Goal: Book appointment/travel/reservation

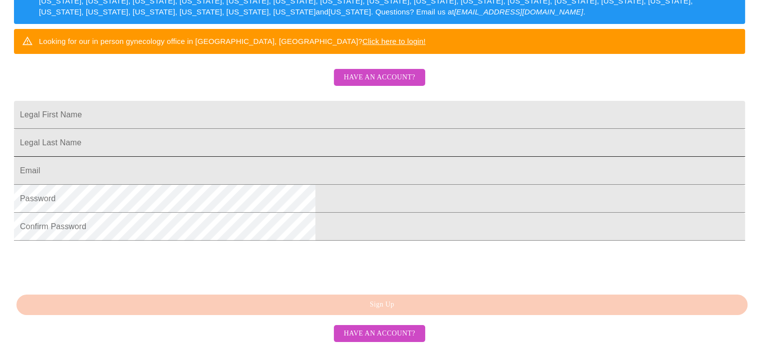
scroll to position [250, 0]
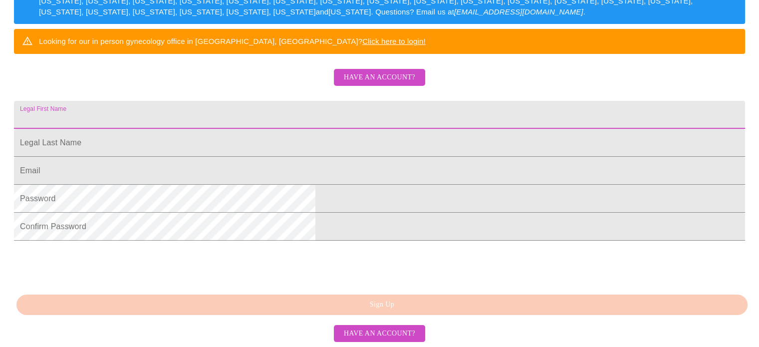
click at [306, 101] on input "Legal First Name" at bounding box center [379, 115] width 731 height 28
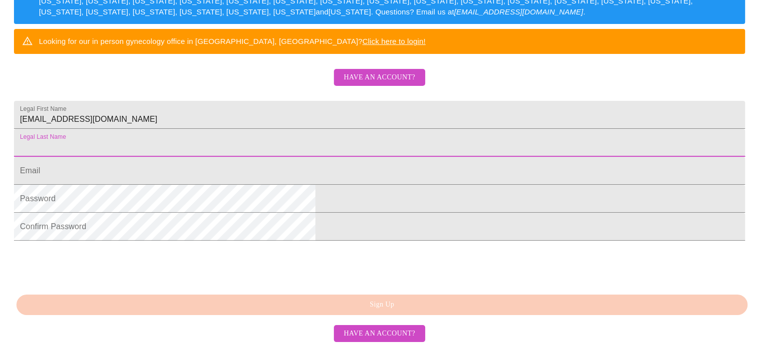
click at [297, 129] on input "Legal First Name" at bounding box center [379, 143] width 731 height 28
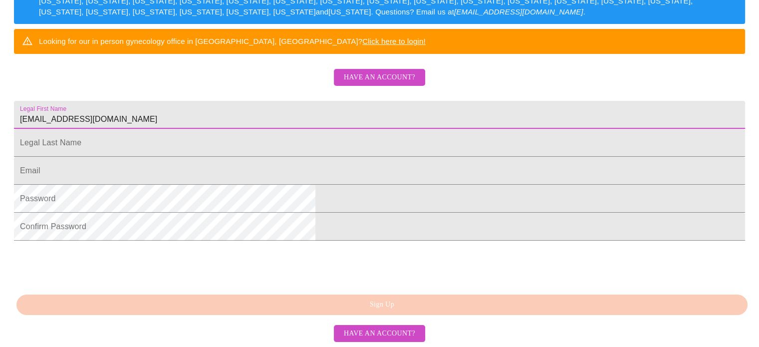
drag, startPoint x: 323, startPoint y: 78, endPoint x: 71, endPoint y: 58, distance: 252.9
click at [71, 58] on div "MyMenopauseRx Sign Up Welcome! We are currently accepting virtual patients from…" at bounding box center [379, 28] width 751 height 416
type input "[PERSON_NAME]"
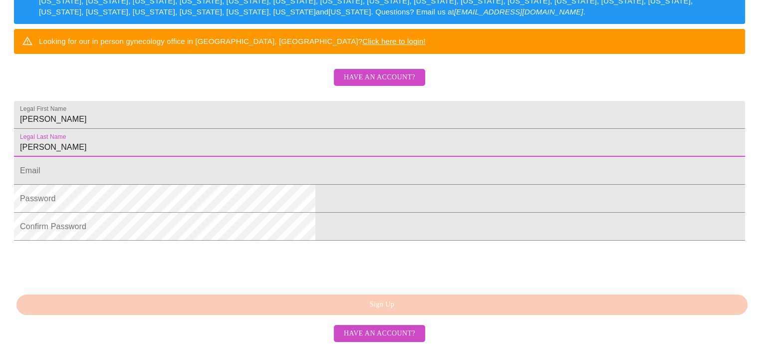
type input "[PERSON_NAME]"
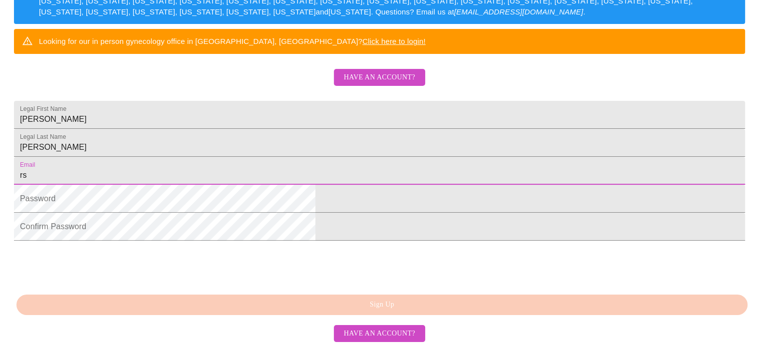
type input "[EMAIL_ADDRESS][DOMAIN_NAME]"
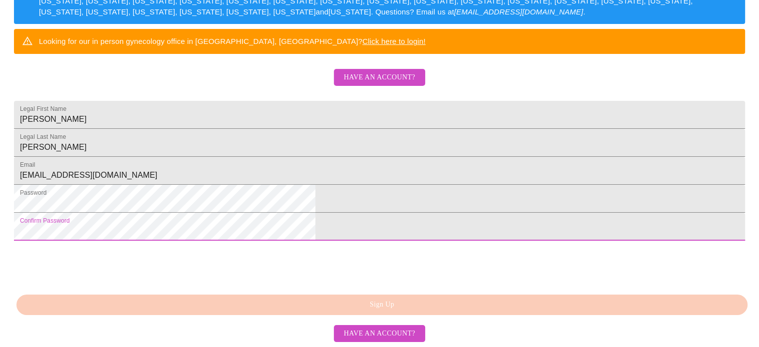
scroll to position [261, 0]
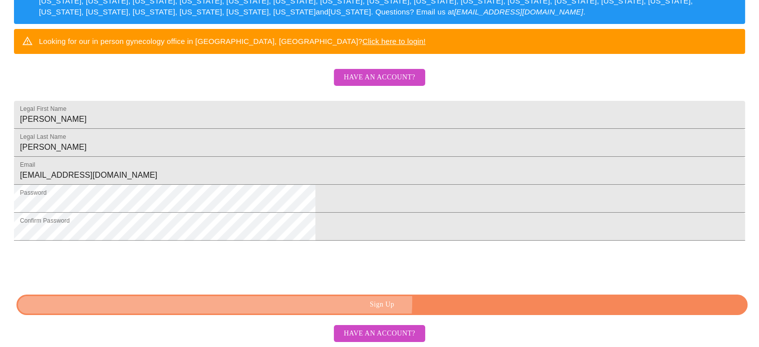
click at [429, 301] on span "Sign Up" at bounding box center [382, 305] width 708 height 12
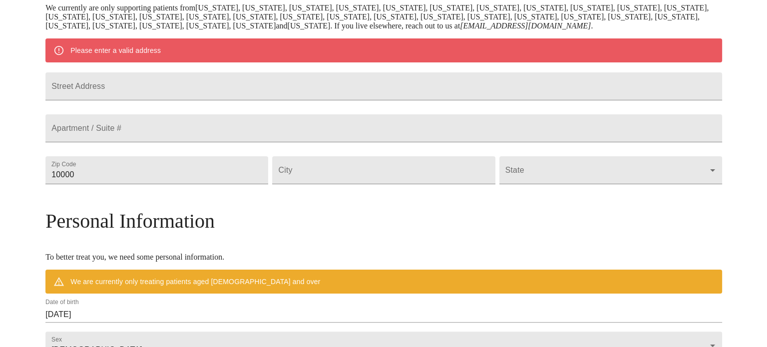
scroll to position [172, 0]
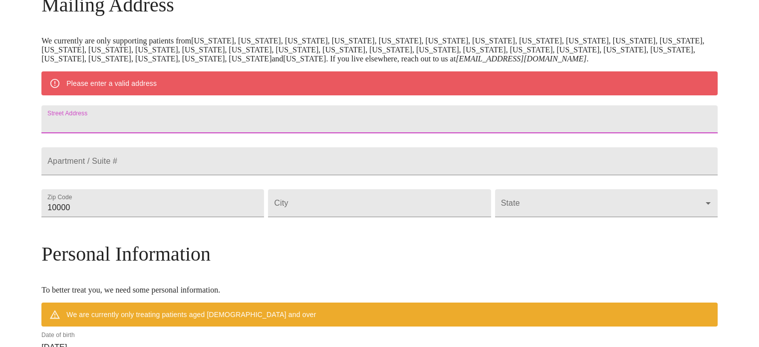
click at [343, 125] on input "Street Address" at bounding box center [379, 119] width 676 height 28
type input "[STREET_ADDRESS]"
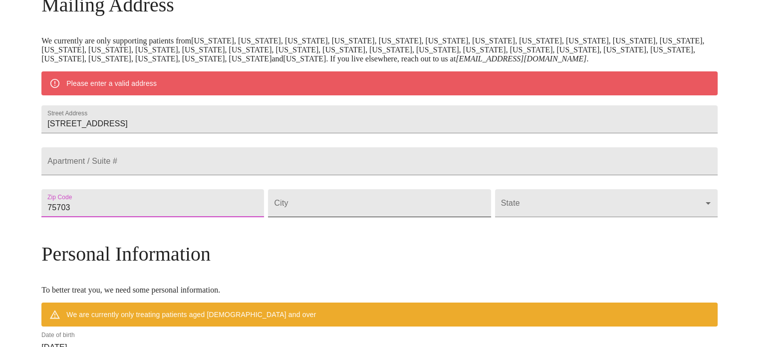
type input "75703"
click at [399, 217] on input "Street Address" at bounding box center [379, 203] width 223 height 28
type input "[PERSON_NAME]"
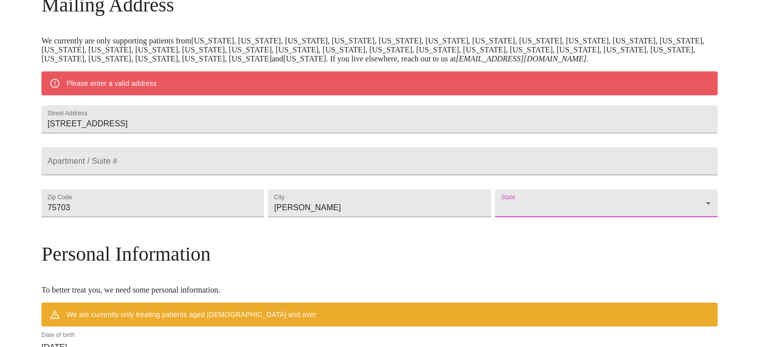
click at [558, 224] on div "State ​" at bounding box center [606, 203] width 227 height 42
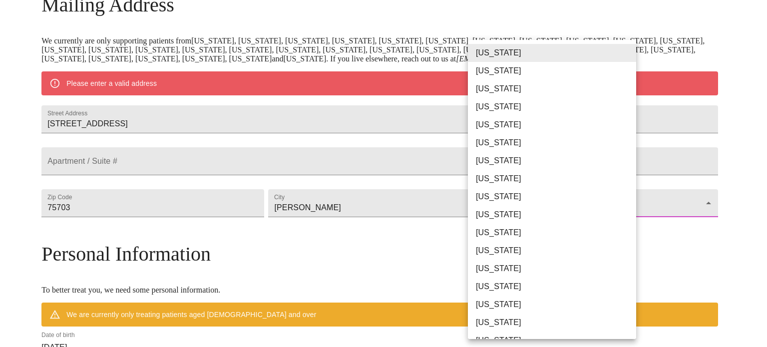
click at [558, 225] on body "MyMenopauseRx Welcome to MyMenopauseRx Since it's your first time here, you'll …" at bounding box center [383, 221] width 759 height 778
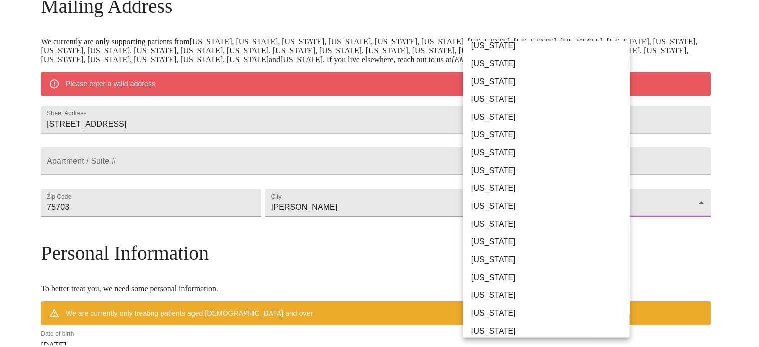
scroll to position [499, 0]
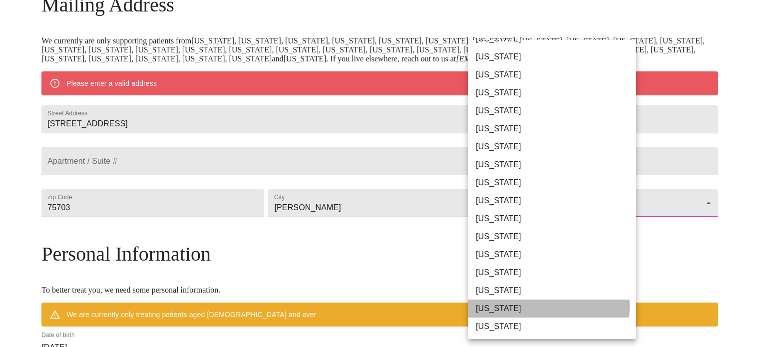
click at [516, 307] on li "[US_STATE]" at bounding box center [556, 309] width 176 height 18
type input "[US_STATE]"
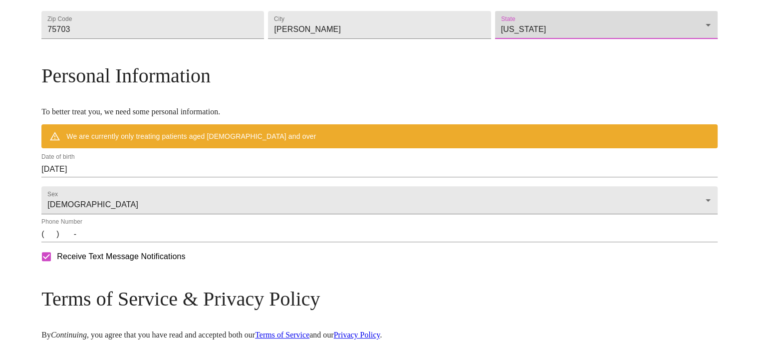
scroll to position [321, 0]
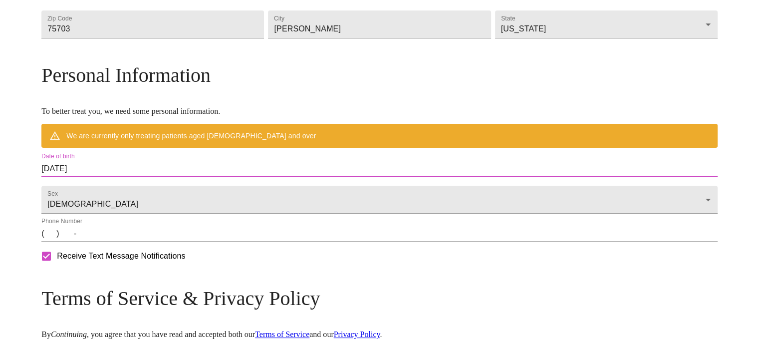
drag, startPoint x: 228, startPoint y: 190, endPoint x: 88, endPoint y: 171, distance: 141.0
click at [88, 171] on div "MyMenopauseRx Welcome to MyMenopauseRx Since it's your first time here, you'll …" at bounding box center [379, 57] width 676 height 749
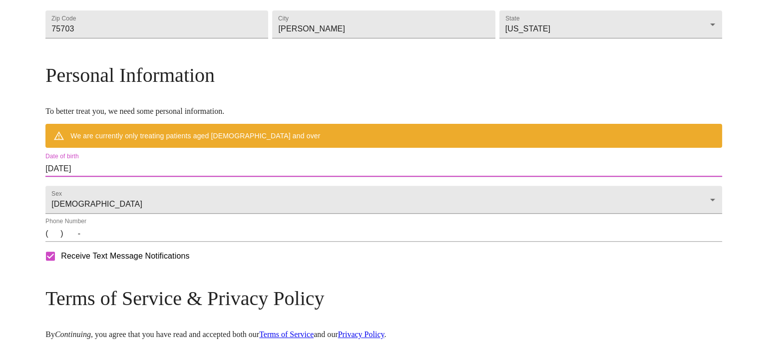
scroll to position [437, 0]
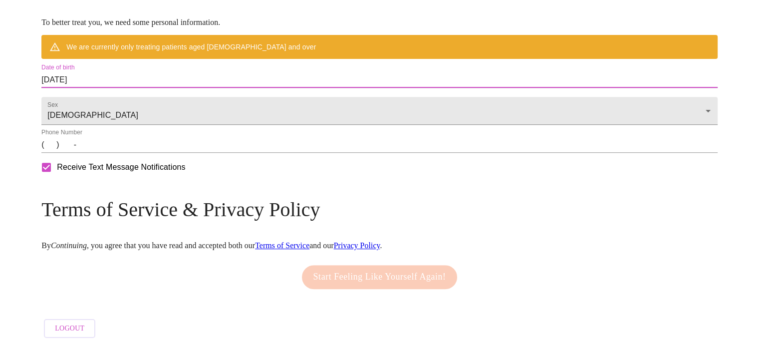
click at [219, 72] on input "[DATE]" at bounding box center [379, 80] width 676 height 16
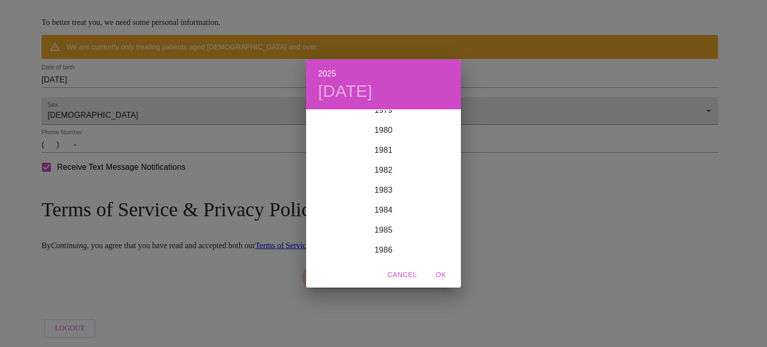
scroll to position [1607, 0]
click at [386, 129] on div "1980" at bounding box center [383, 130] width 155 height 20
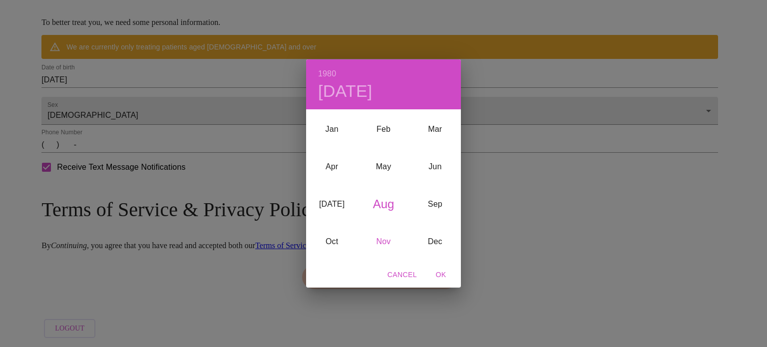
click at [386, 244] on div "Nov" at bounding box center [382, 241] width 51 height 37
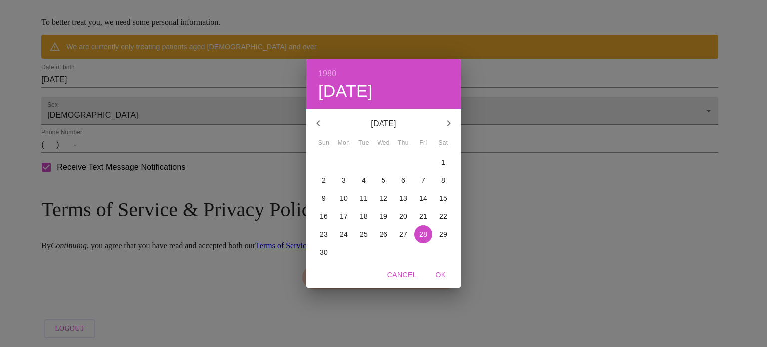
click at [427, 234] on p "28" at bounding box center [423, 234] width 8 height 10
click at [440, 275] on span "OK" at bounding box center [441, 275] width 24 height 12
type input "[DATE]"
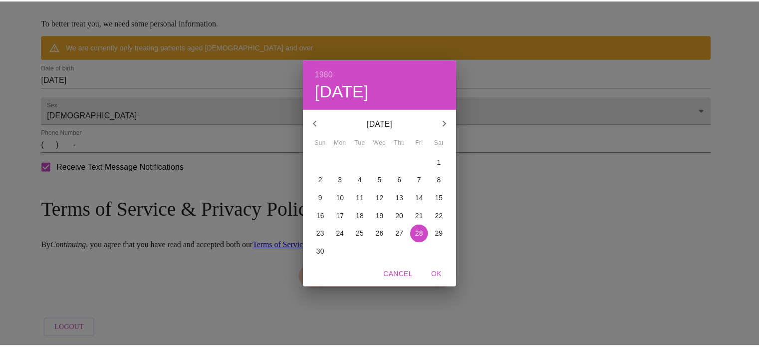
scroll to position [409, 0]
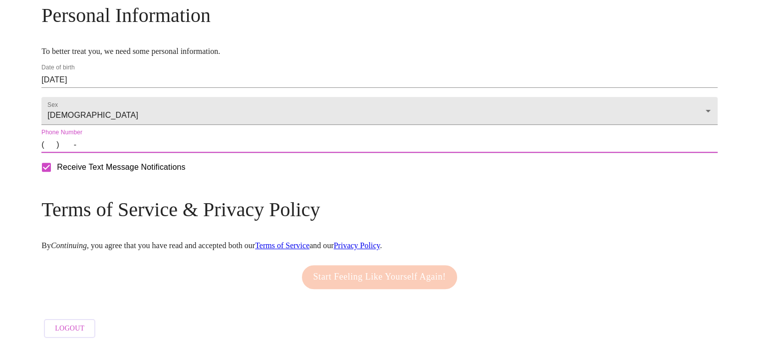
click at [129, 153] on input "(   )    -" at bounding box center [379, 145] width 676 height 16
type input "[PHONE_NUMBER]"
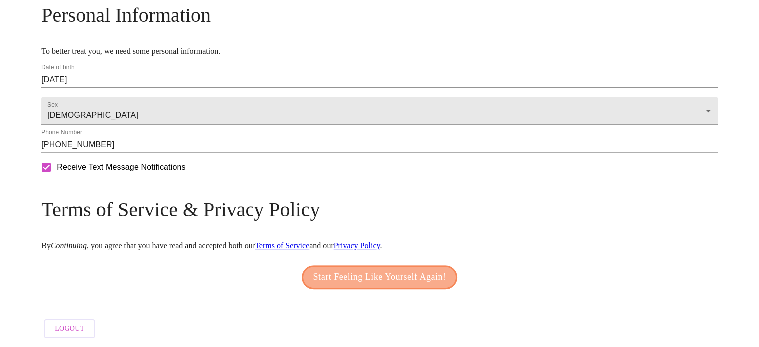
click at [397, 275] on span "Start Feeling Like Yourself Again!" at bounding box center [379, 277] width 133 height 16
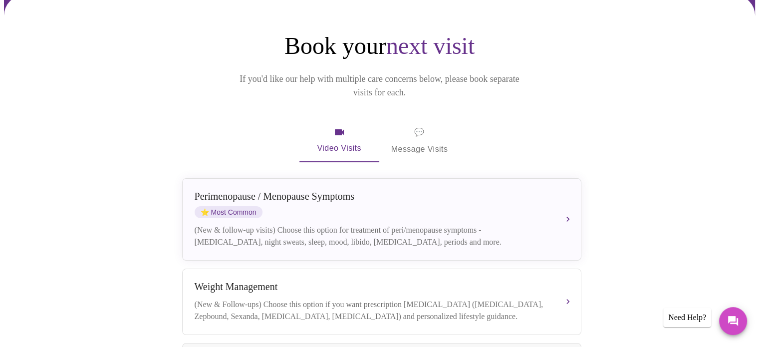
scroll to position [100, 0]
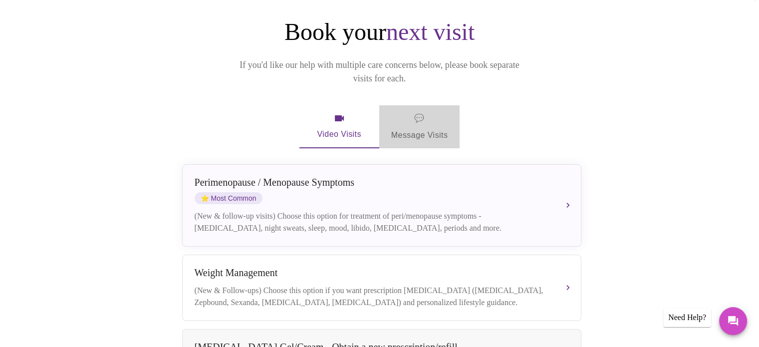
drag, startPoint x: 416, startPoint y: 100, endPoint x: 414, endPoint y: 110, distance: 9.8
click at [416, 111] on span "💬" at bounding box center [419, 118] width 10 height 14
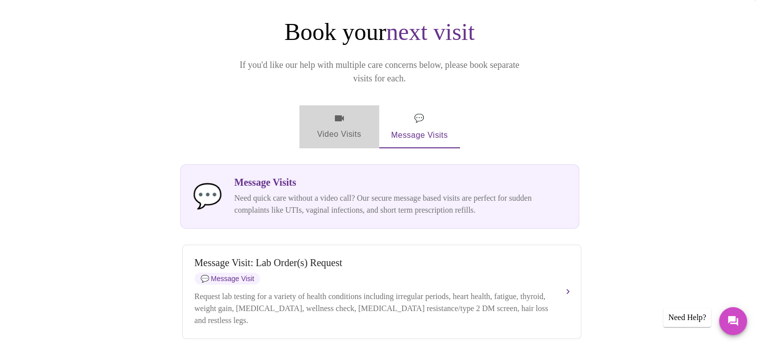
click at [342, 112] on span "Video Visits" at bounding box center [340, 126] width 56 height 29
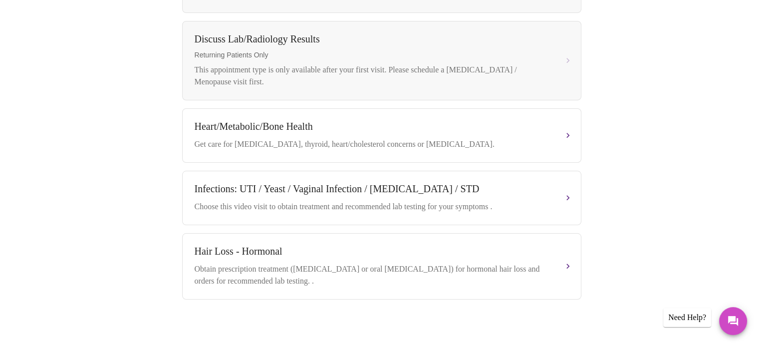
scroll to position [499, 0]
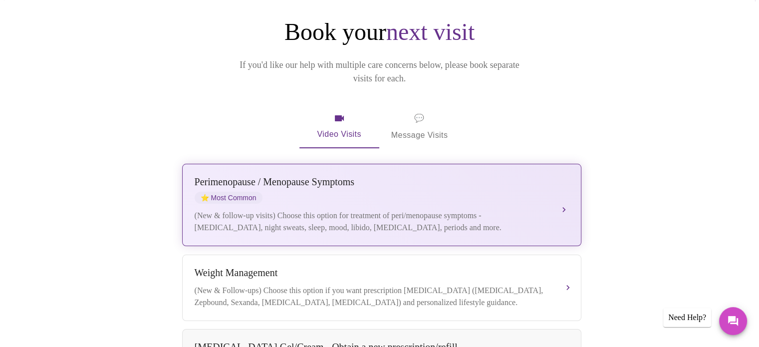
click at [335, 210] on div "(New & follow-up visits) Choose this option for treatment of peri/menopause sym…" at bounding box center [372, 222] width 354 height 24
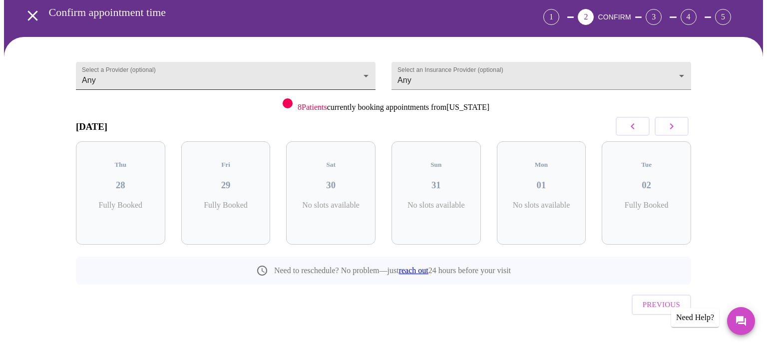
click at [181, 72] on body "MyMenopauseRx Appointments Messaging Labs Uploads Medications Community Refer a…" at bounding box center [383, 162] width 759 height 405
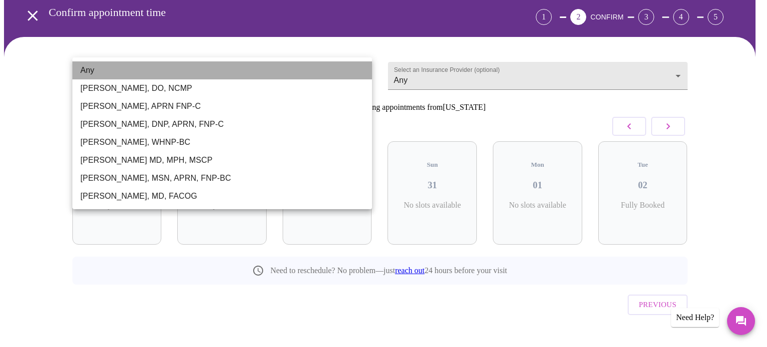
click at [181, 72] on li "Any" at bounding box center [222, 70] width 300 height 18
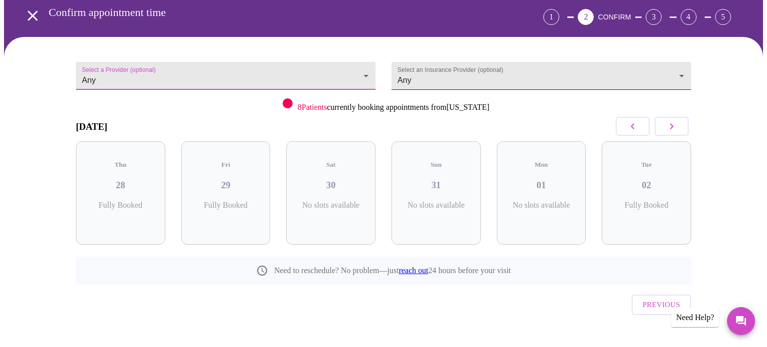
click at [421, 78] on body "MyMenopauseRx Appointments Messaging Labs Uploads Medications Community Refer a…" at bounding box center [383, 162] width 759 height 405
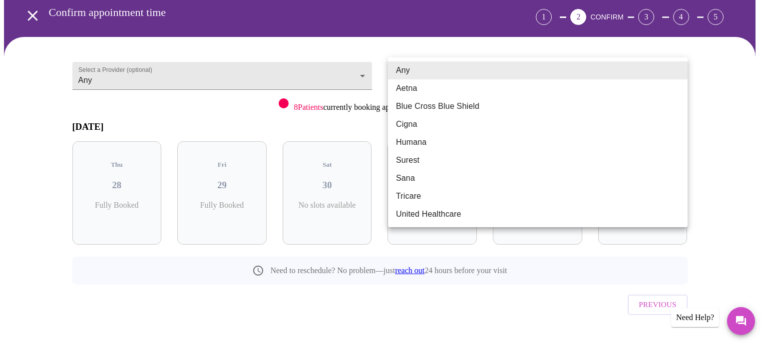
click at [427, 215] on li "United Healthcare" at bounding box center [538, 214] width 300 height 18
type input "United Healthcare"
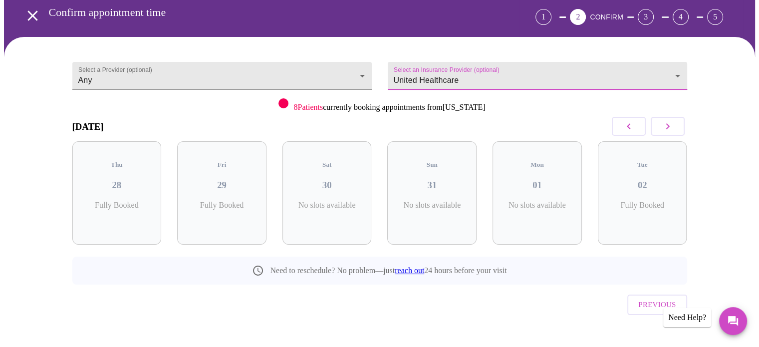
click at [680, 128] on button "button" at bounding box center [668, 126] width 34 height 19
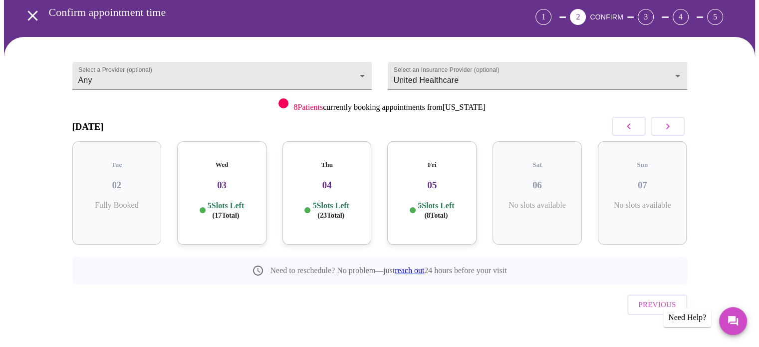
click at [680, 128] on button "button" at bounding box center [668, 126] width 34 height 19
click at [439, 201] on p "8 Slots Left ( 34 Total)" at bounding box center [436, 210] width 36 height 19
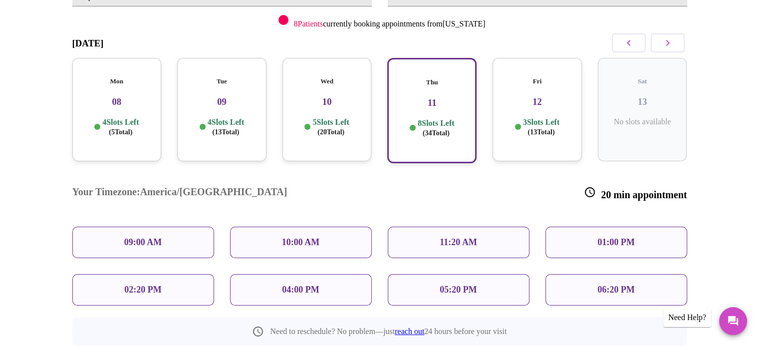
scroll to position [126, 0]
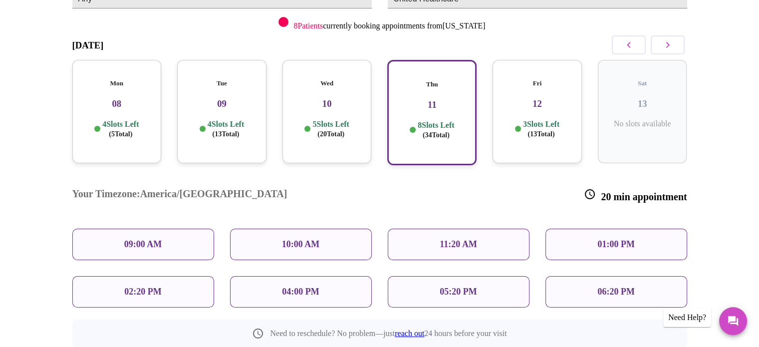
click at [113, 130] on span "( 5 Total)" at bounding box center [120, 133] width 23 height 7
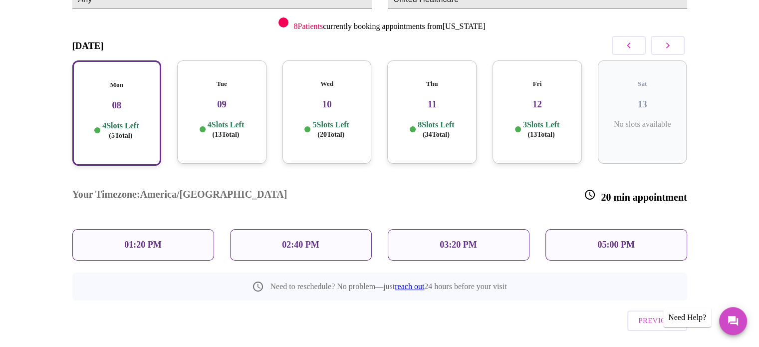
click at [634, 51] on icon "button" at bounding box center [629, 45] width 12 height 12
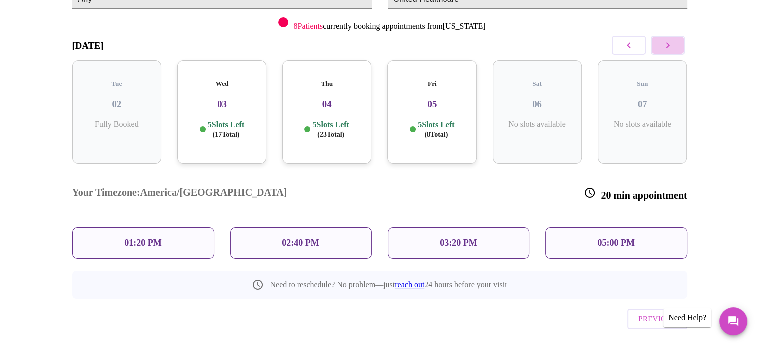
click at [669, 46] on icon "button" at bounding box center [668, 45] width 12 height 12
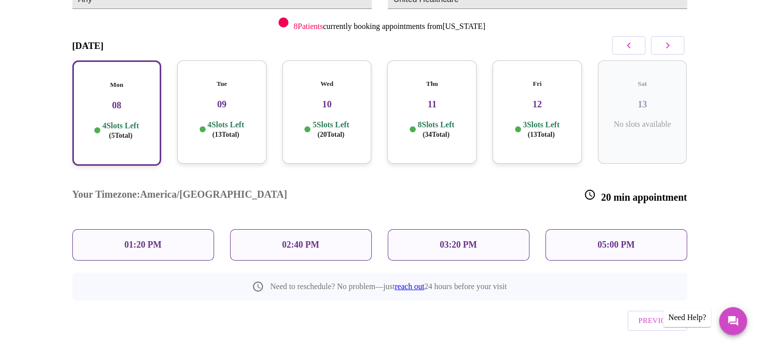
click at [215, 120] on p "4 Slots Left ( 13 Total)" at bounding box center [226, 129] width 36 height 19
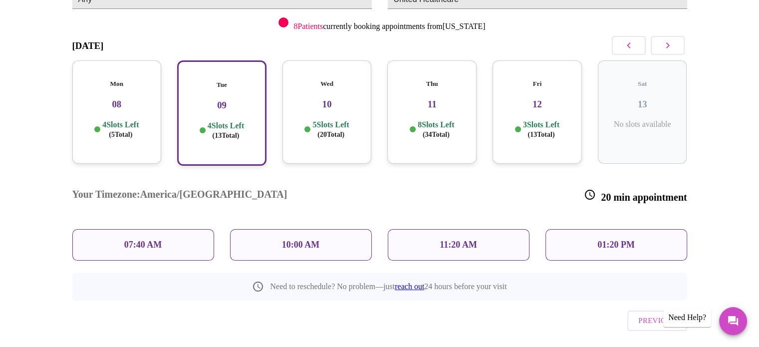
click at [482, 229] on div "11:20 AM" at bounding box center [459, 244] width 142 height 31
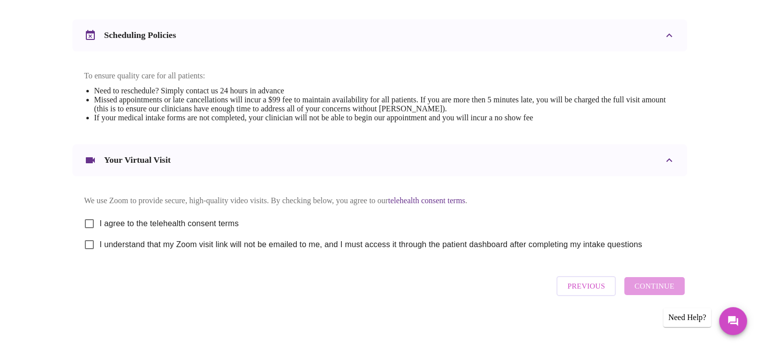
scroll to position [376, 0]
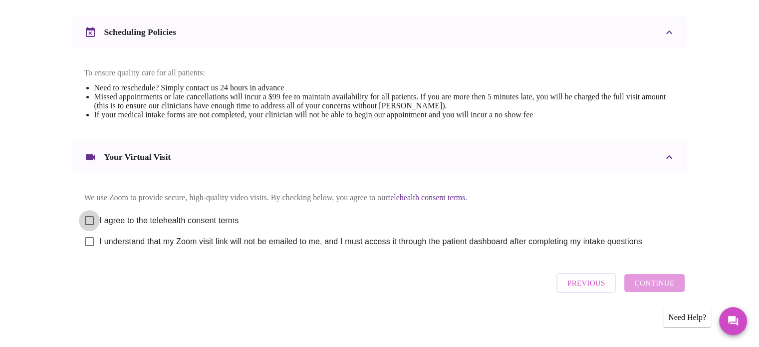
click at [87, 219] on input "I agree to the telehealth consent terms" at bounding box center [89, 220] width 21 height 21
checkbox input "true"
click at [90, 245] on input "I understand that my Zoom visit link will not be emailed to me, and I must acce…" at bounding box center [89, 241] width 21 height 21
checkbox input "true"
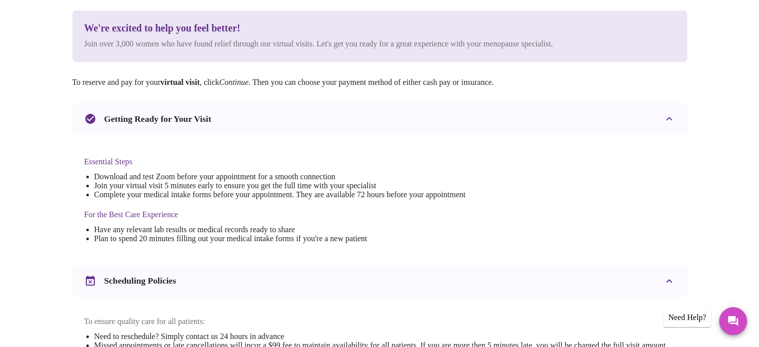
scroll to position [100, 0]
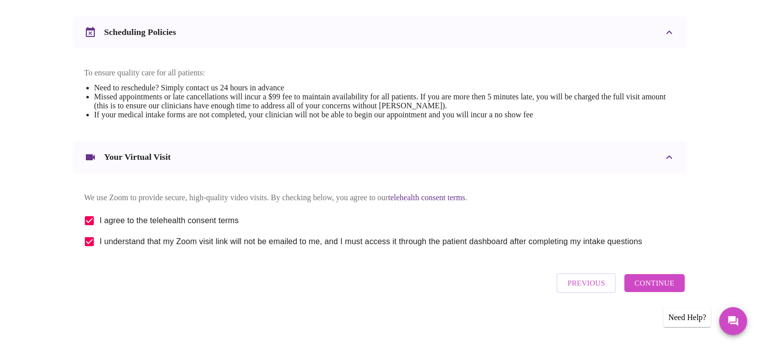
click at [653, 288] on span "Continue" at bounding box center [654, 283] width 40 height 13
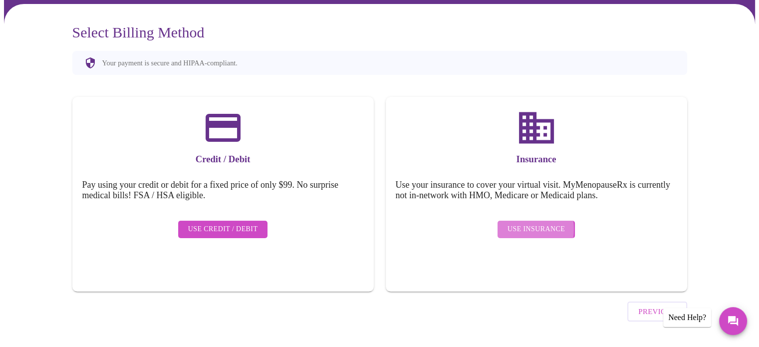
click at [511, 223] on span "Use Insurance" at bounding box center [536, 229] width 57 height 12
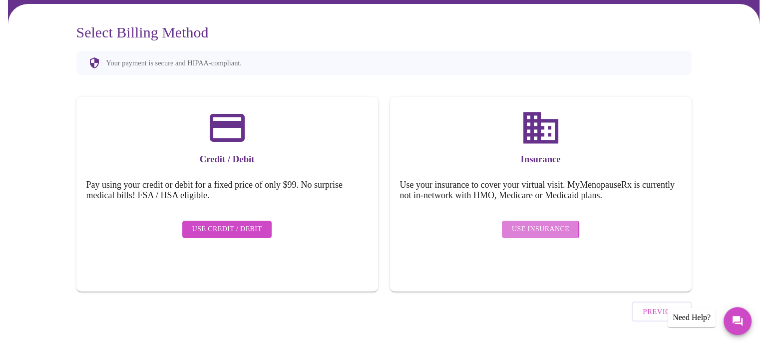
scroll to position [0, 0]
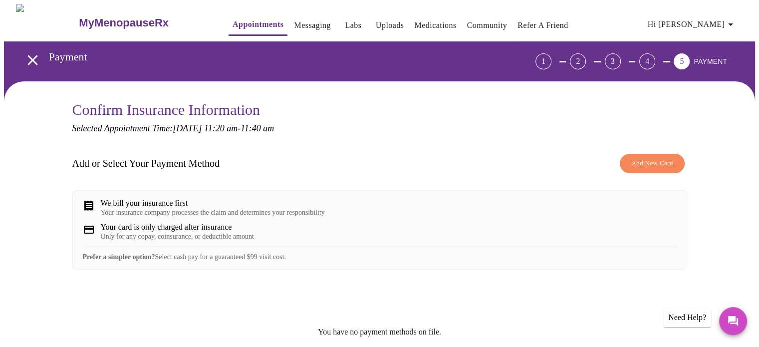
click at [631, 161] on span "Add New Card" at bounding box center [651, 163] width 41 height 11
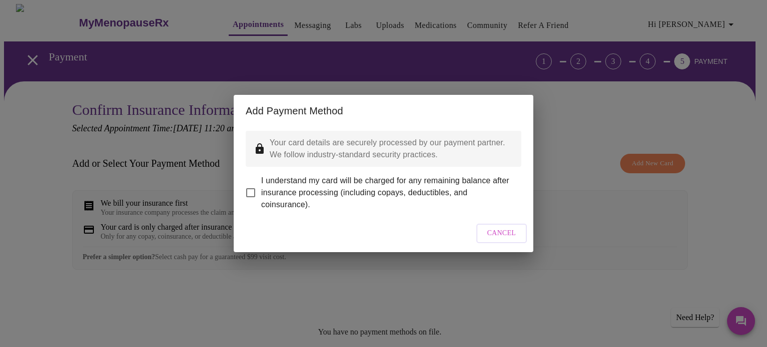
click at [248, 185] on input "I understand my card will be charged for any remaining balance after insurance …" at bounding box center [250, 192] width 21 height 21
checkbox input "true"
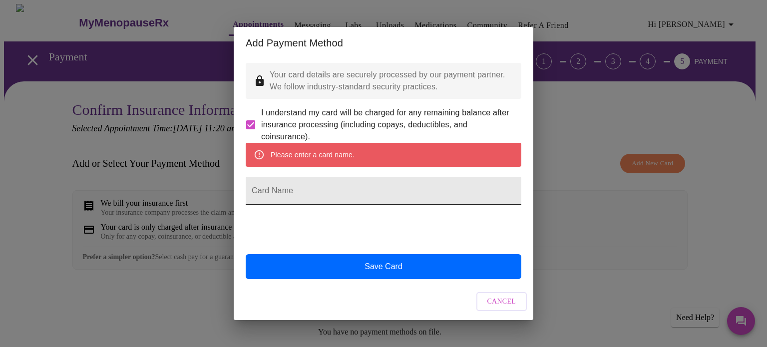
click at [292, 189] on input "Card Name" at bounding box center [384, 191] width 276 height 28
click at [272, 197] on input "Card Name" at bounding box center [384, 191] width 276 height 28
click at [340, 199] on input "Card Name" at bounding box center [384, 191] width 276 height 28
click at [321, 195] on input "Card Name" at bounding box center [384, 191] width 276 height 28
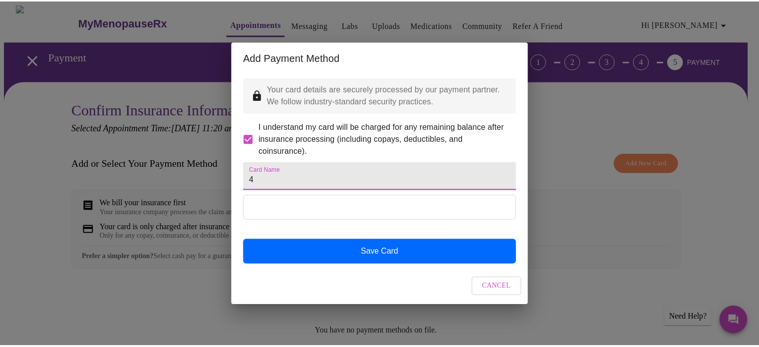
scroll to position [0, 0]
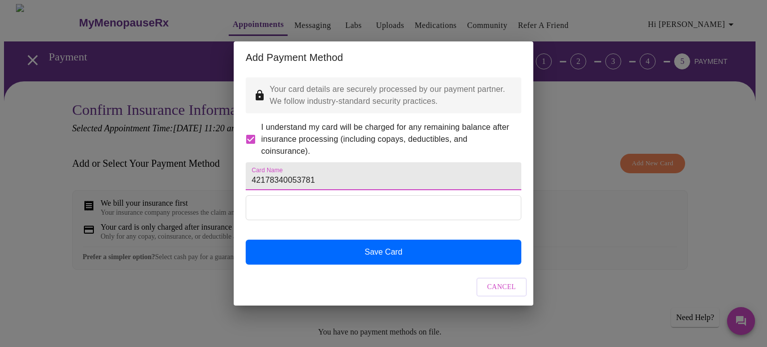
drag, startPoint x: 330, startPoint y: 173, endPoint x: 157, endPoint y: 179, distance: 173.8
click at [158, 179] on div "Add Payment Method Your card details are securely processed by our payment part…" at bounding box center [383, 173] width 767 height 347
type input "[PERSON_NAME]"
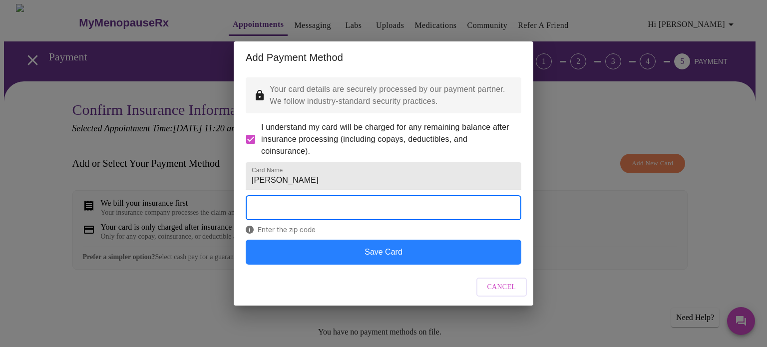
click at [412, 265] on button "Save Card" at bounding box center [384, 252] width 276 height 25
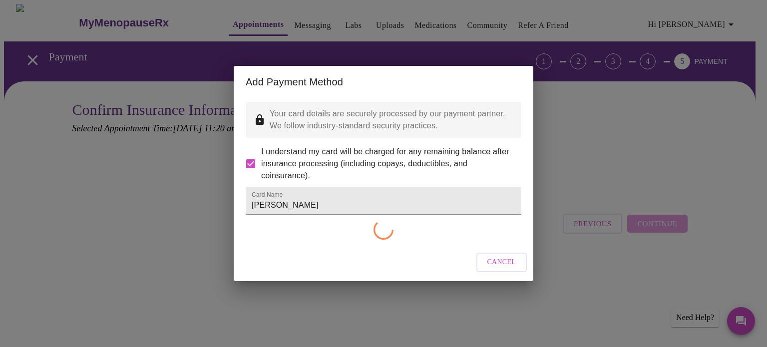
checkbox input "false"
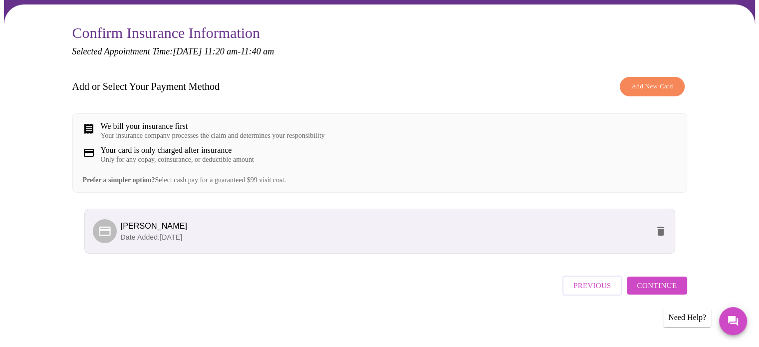
scroll to position [86, 0]
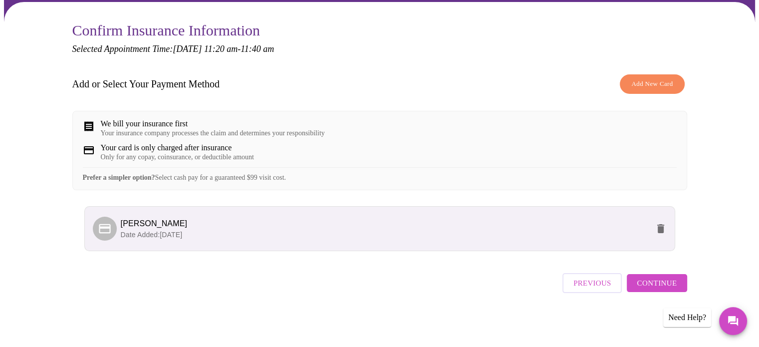
click at [659, 286] on span "Continue" at bounding box center [657, 283] width 40 height 13
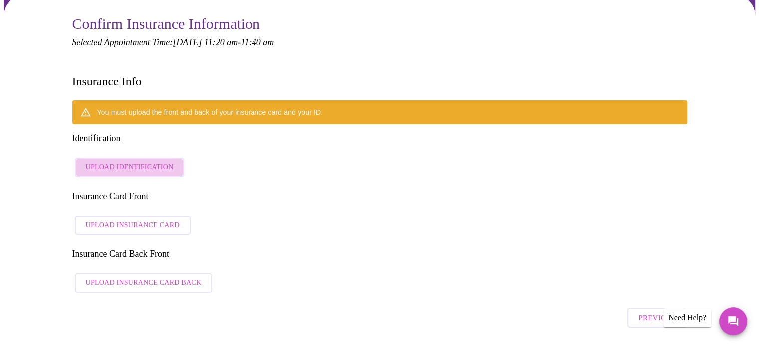
click at [164, 161] on span "Upload Identification" at bounding box center [130, 167] width 88 height 12
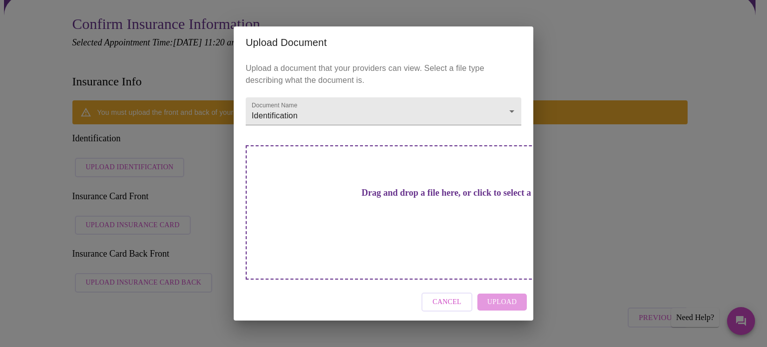
click at [343, 198] on h3 "Drag and drop a file here, or click to select a file" at bounding box center [453, 193] width 276 height 10
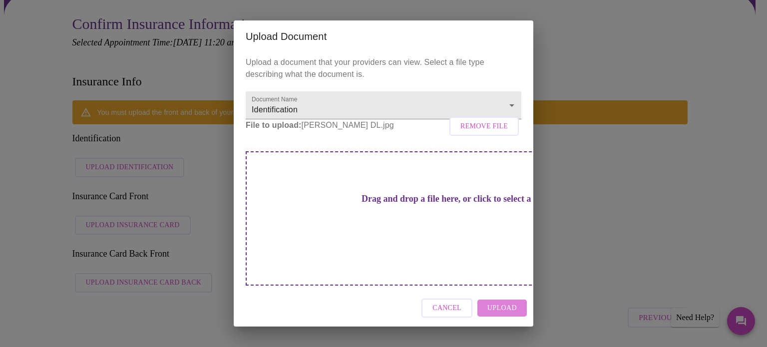
click at [511, 302] on span "Upload" at bounding box center [501, 308] width 29 height 12
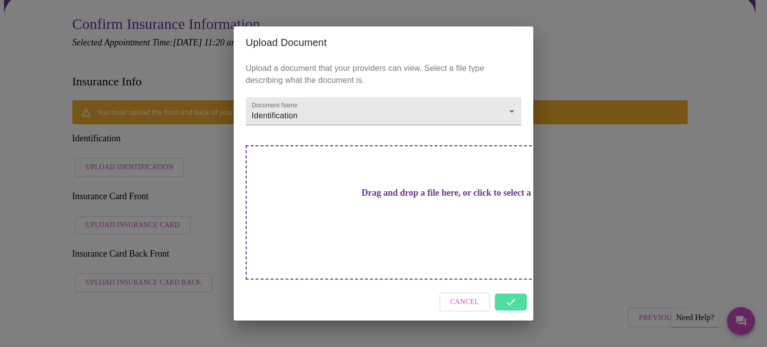
click at [408, 198] on h3 "Drag and drop a file here, or click to select a file" at bounding box center [453, 193] width 276 height 10
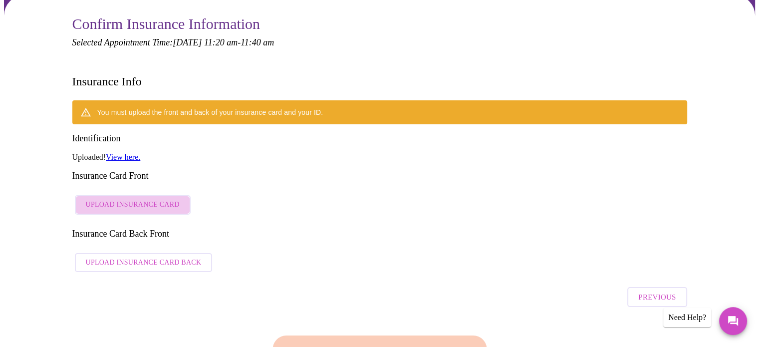
click at [138, 199] on span "Upload Insurance Card" at bounding box center [133, 205] width 94 height 12
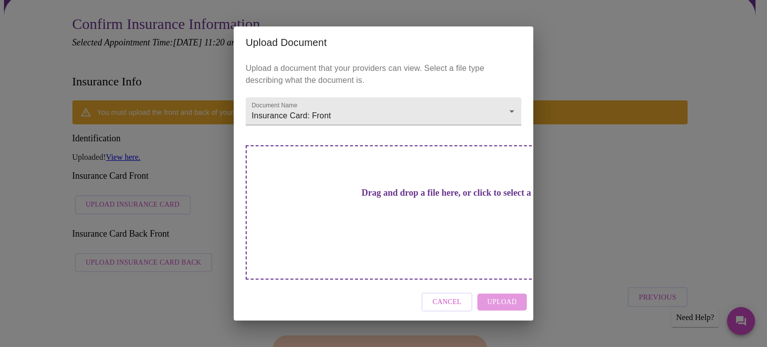
click at [418, 198] on h3 "Drag and drop a file here, or click to select a file" at bounding box center [453, 193] width 276 height 10
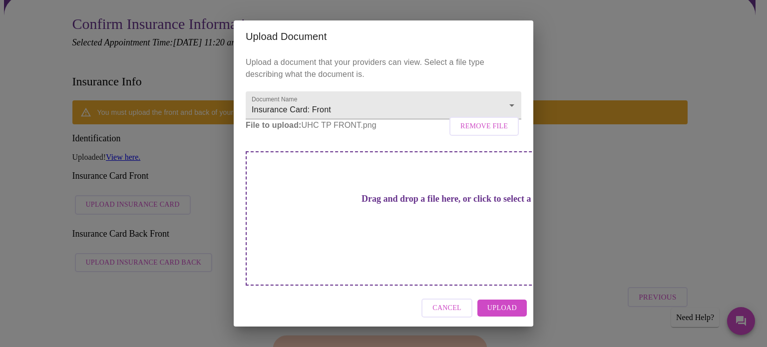
click at [504, 302] on span "Upload" at bounding box center [501, 308] width 29 height 12
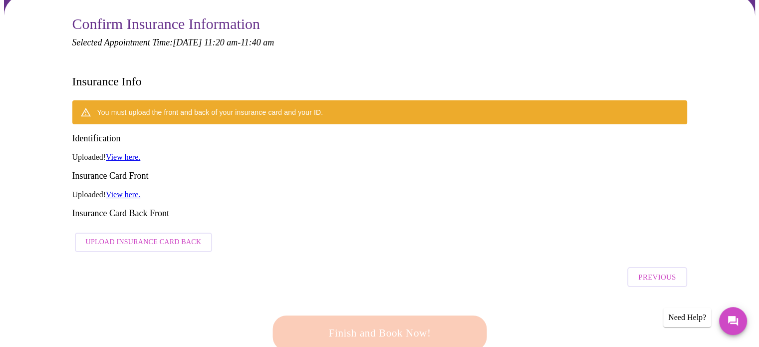
click at [138, 236] on span "Upload Insurance Card Back" at bounding box center [144, 242] width 116 height 12
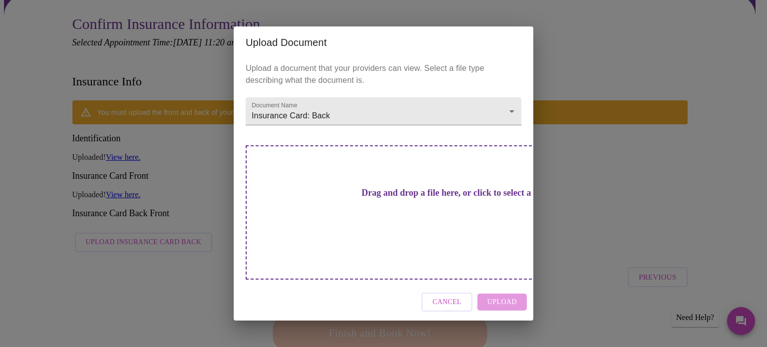
click at [313, 183] on div "Drag and drop a file here, or click to select a file" at bounding box center [453, 212] width 415 height 134
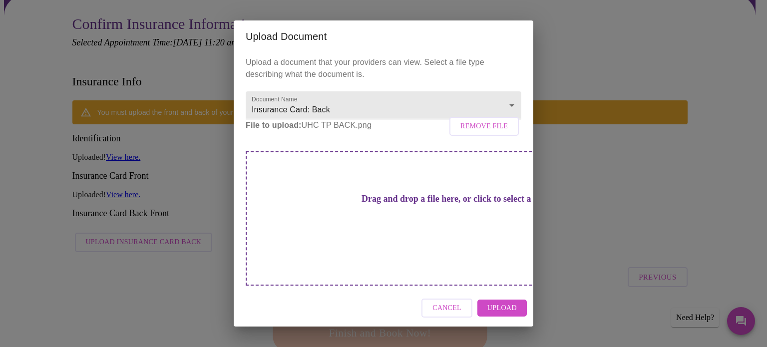
click at [512, 302] on span "Upload" at bounding box center [501, 308] width 29 height 12
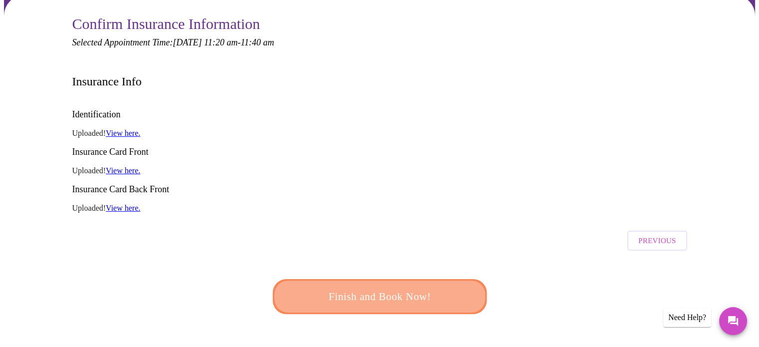
click at [419, 288] on span "Finish and Book Now!" at bounding box center [380, 297] width 185 height 18
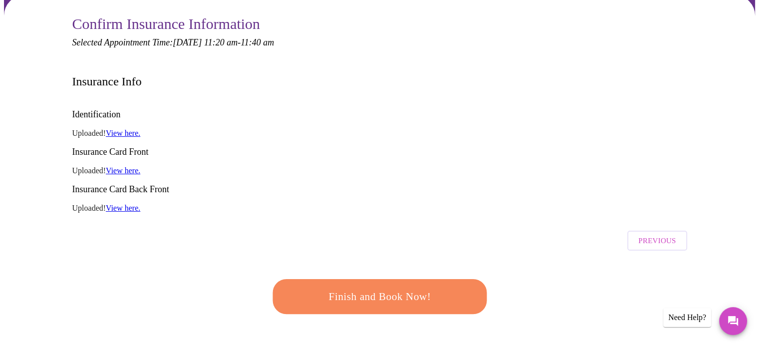
click at [410, 288] on span "Finish and Book Now!" at bounding box center [380, 297] width 185 height 18
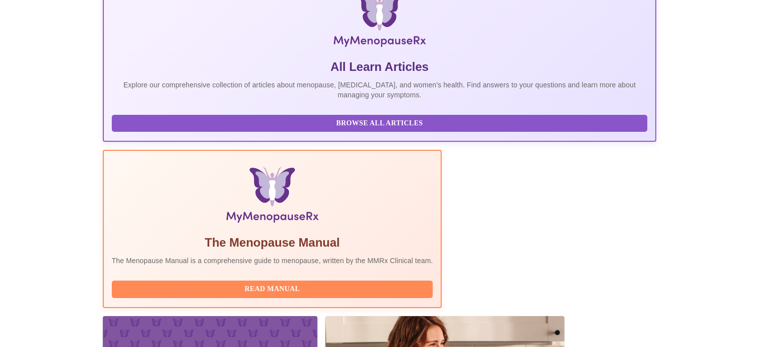
scroll to position [98, 0]
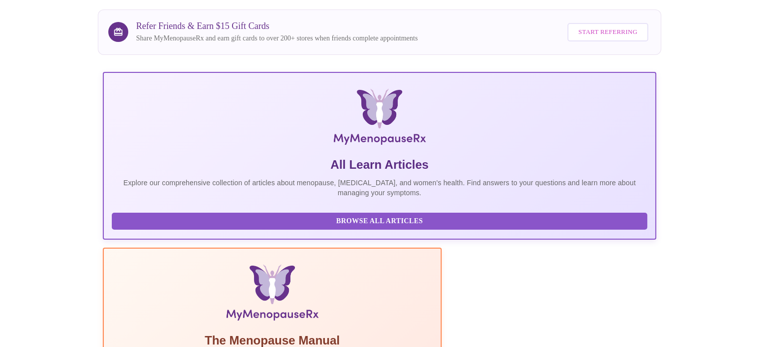
scroll to position [100, 0]
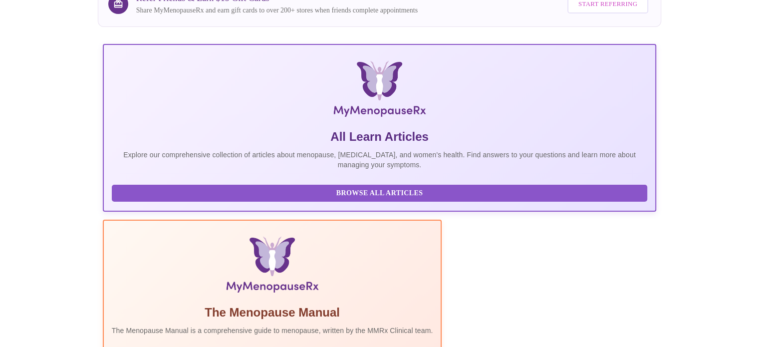
click at [207, 198] on span "Browse All Articles" at bounding box center [380, 193] width 516 height 12
